Goal: Find specific page/section: Find specific page/section

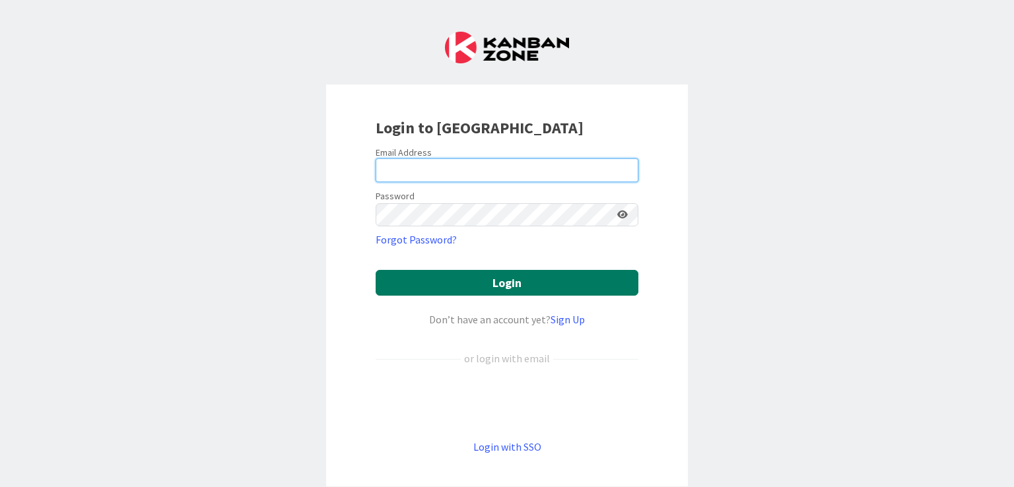
type input "[EMAIL_ADDRESS][DOMAIN_NAME]"
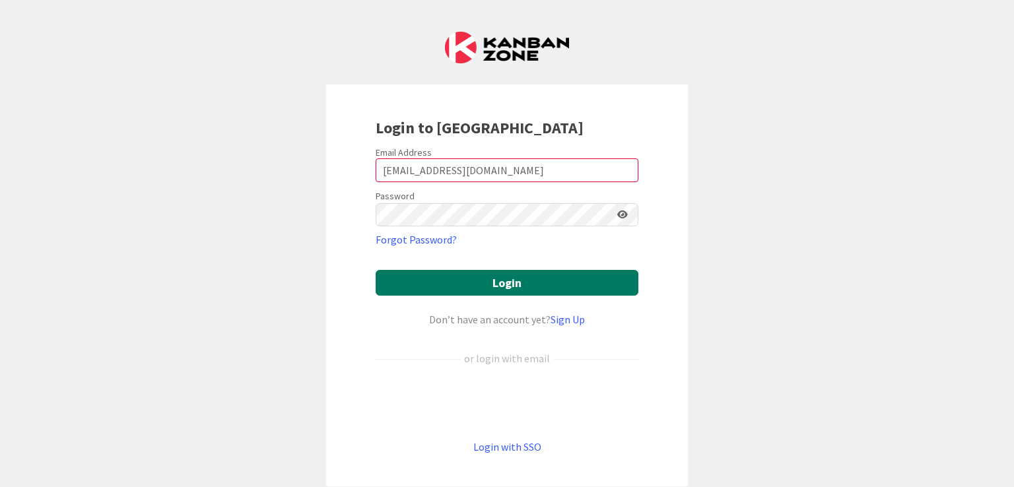
click at [517, 278] on button "Login" at bounding box center [507, 283] width 263 height 26
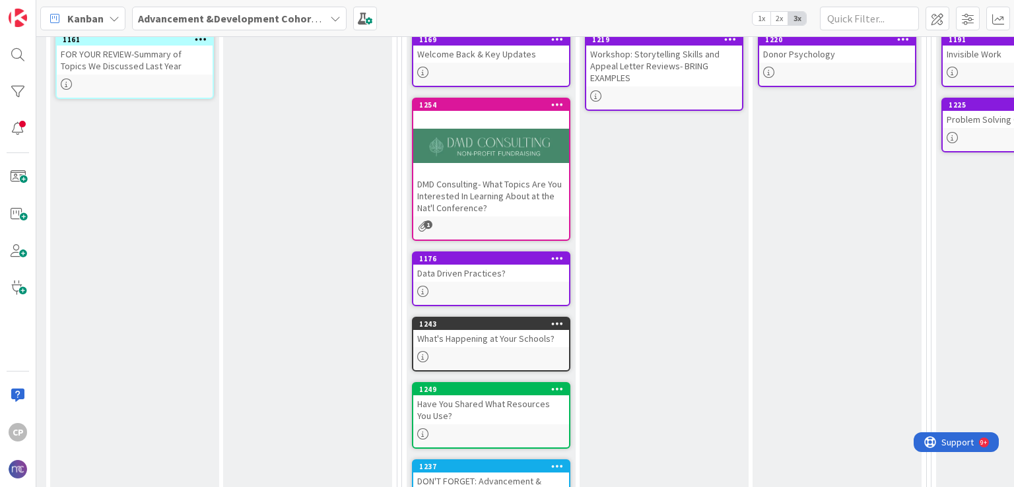
scroll to position [444, 180]
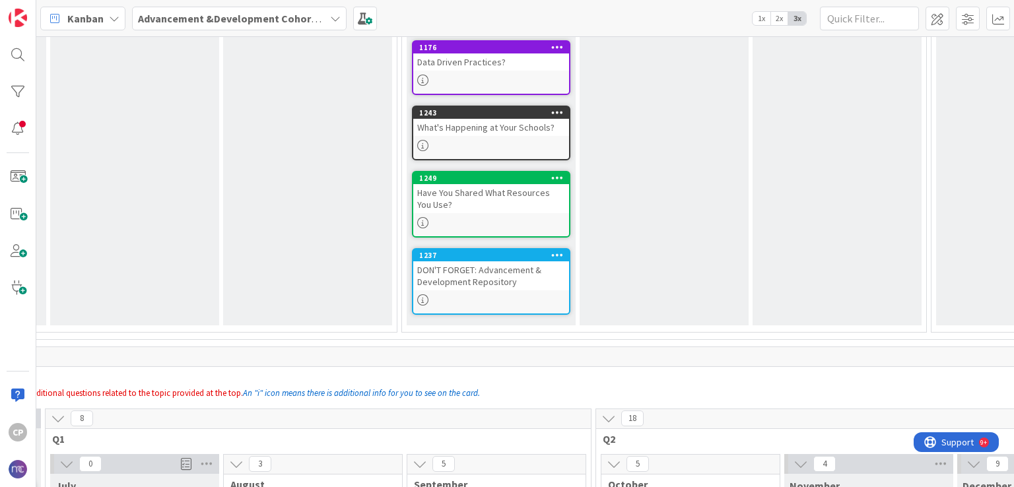
click at [517, 278] on div "DON'T FORGET: Advancement & Development Repository" at bounding box center [491, 275] width 156 height 29
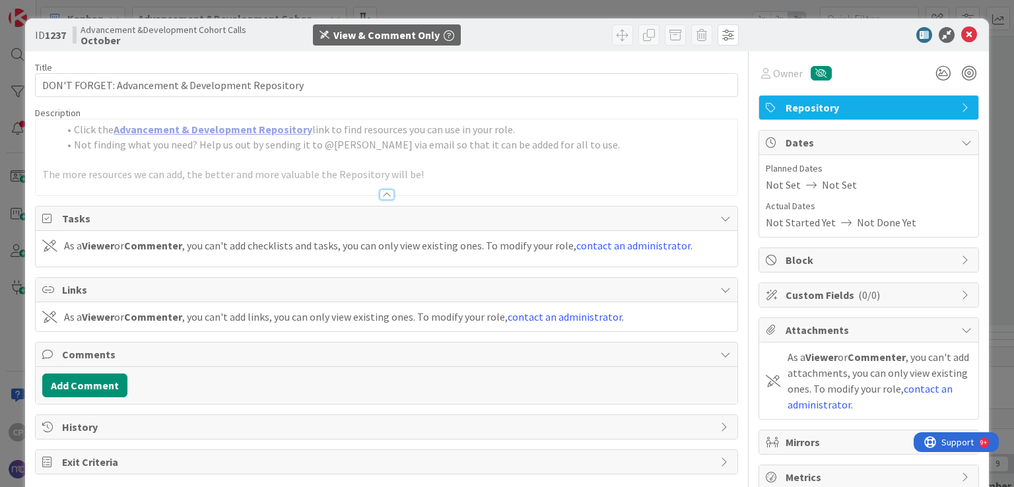
click at [228, 127] on link "Advancement & Development Repository" at bounding box center [213, 129] width 199 height 13
